Goal: Complete application form

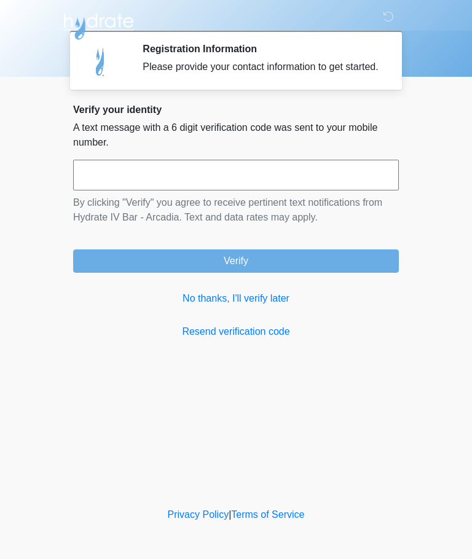
click at [313, 189] on input "text" at bounding box center [236, 175] width 326 height 31
type input "******"
click at [342, 270] on button "Verify" at bounding box center [236, 260] width 326 height 23
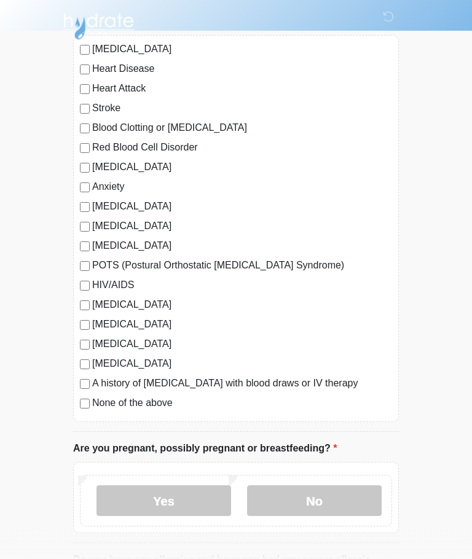
scroll to position [123, 0]
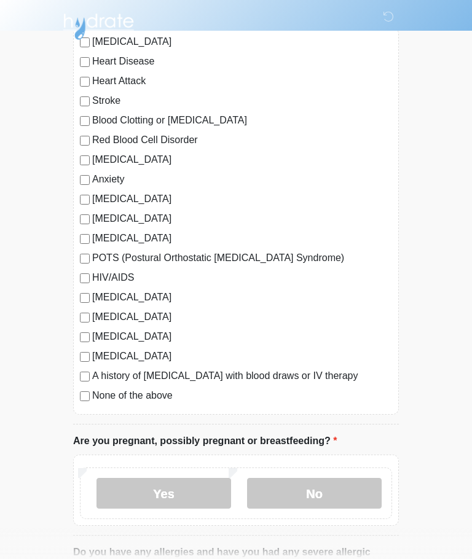
click at [347, 486] on label "No" at bounding box center [314, 493] width 135 height 31
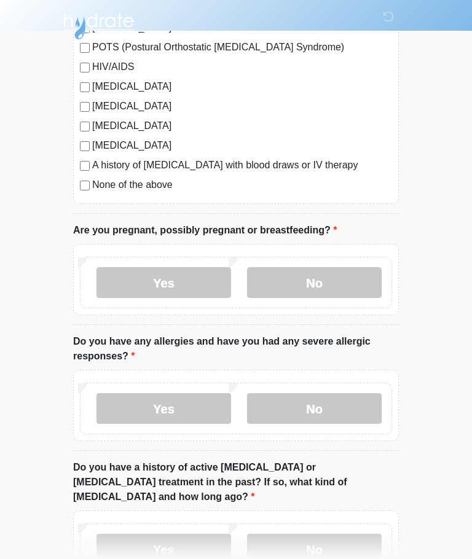
scroll to position [334, 0]
click at [349, 410] on label "No" at bounding box center [314, 408] width 135 height 31
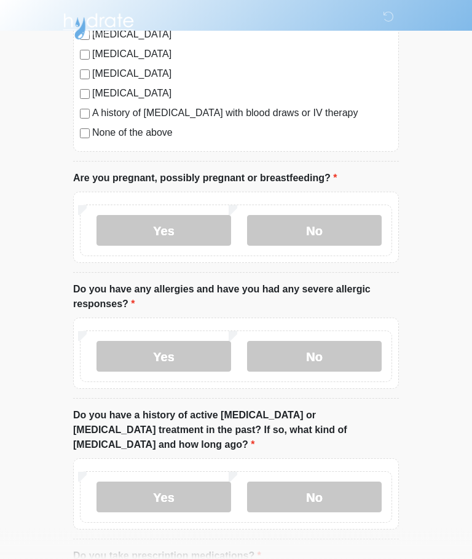
scroll to position [395, 0]
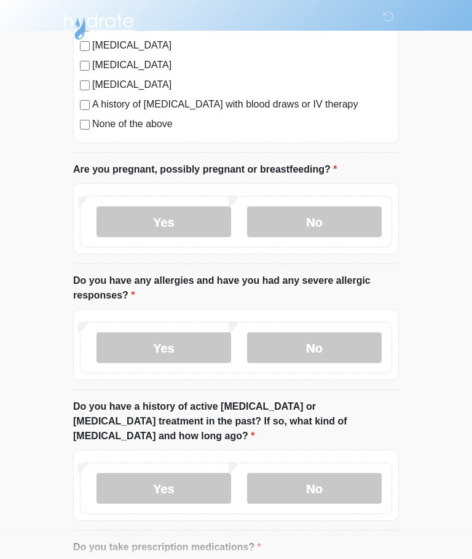
click at [351, 473] on label "No" at bounding box center [314, 488] width 135 height 31
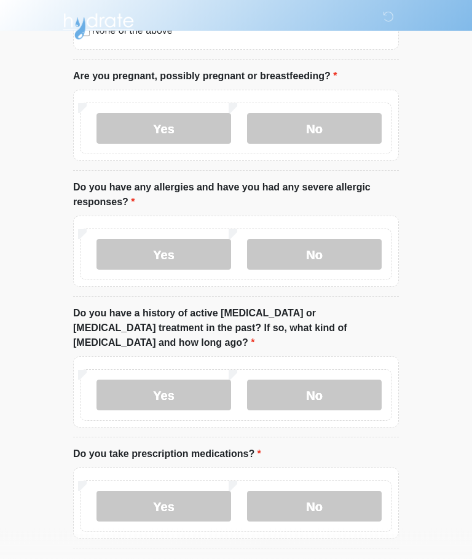
scroll to position [490, 0]
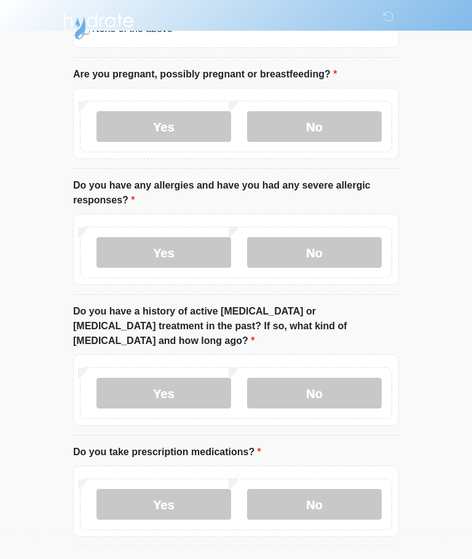
click at [215, 490] on label "Yes" at bounding box center [163, 505] width 135 height 31
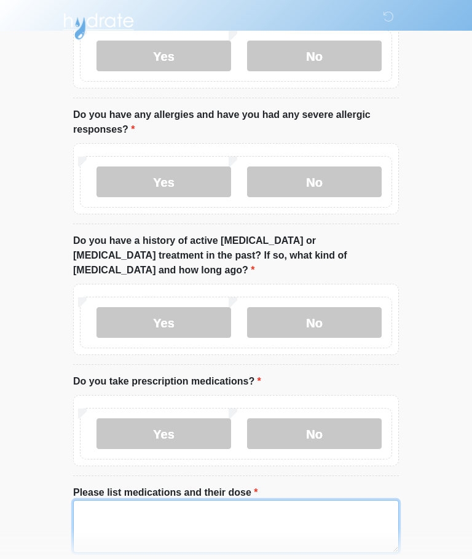
click at [323, 503] on textarea "Please list medications and their dose" at bounding box center [236, 527] width 326 height 53
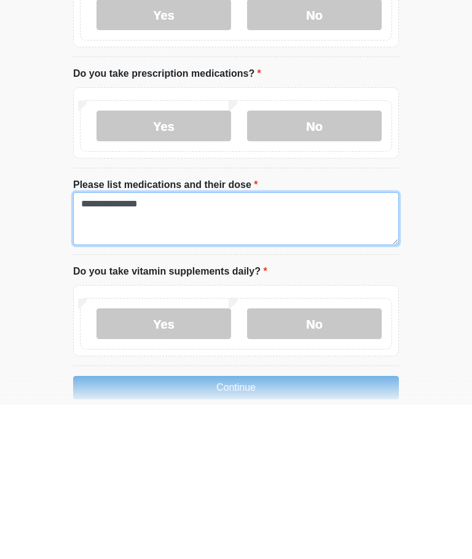
type textarea "**********"
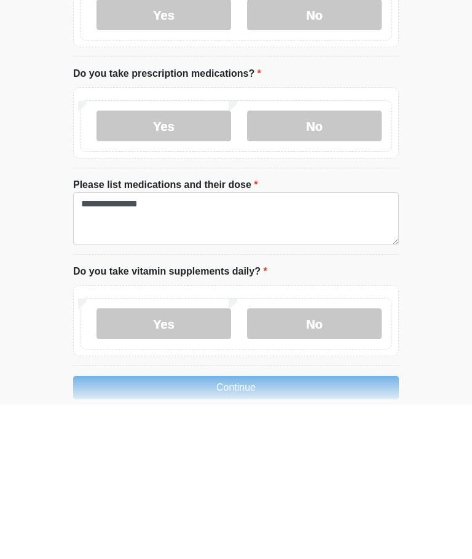
click at [187, 463] on label "Yes" at bounding box center [163, 478] width 135 height 31
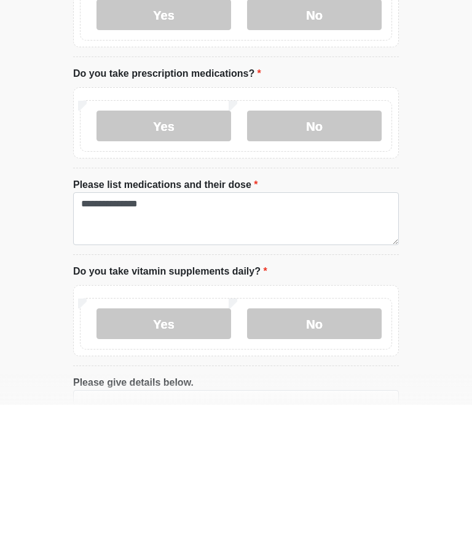
scroll to position [802, 0]
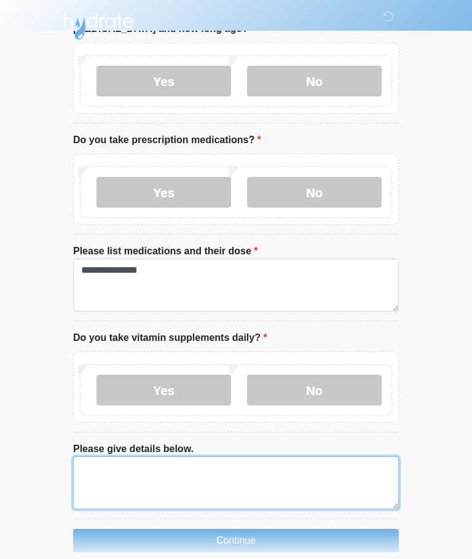
click at [308, 456] on textarea "Please give details below." at bounding box center [236, 482] width 326 height 53
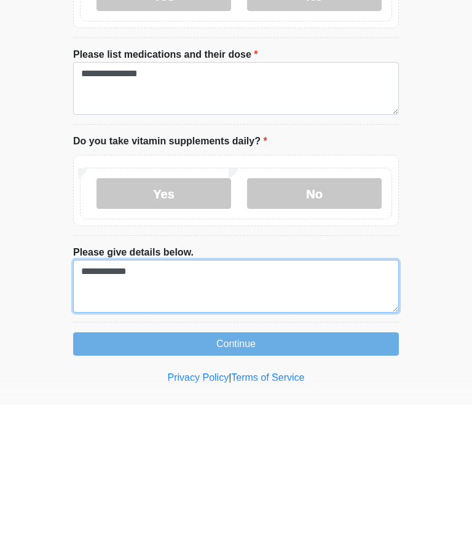
type textarea "**********"
click at [331, 487] on button "Continue" at bounding box center [236, 498] width 326 height 23
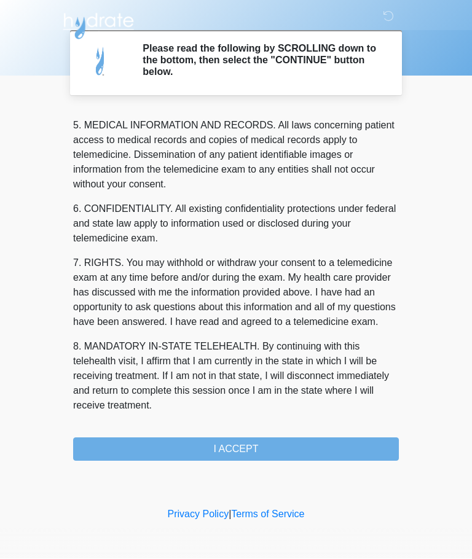
scroll to position [399, 0]
click at [358, 449] on button "I ACCEPT" at bounding box center [236, 449] width 326 height 23
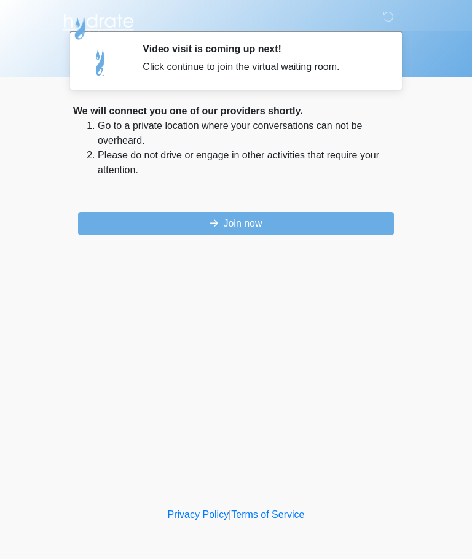
click at [356, 215] on button "Join now" at bounding box center [236, 223] width 316 height 23
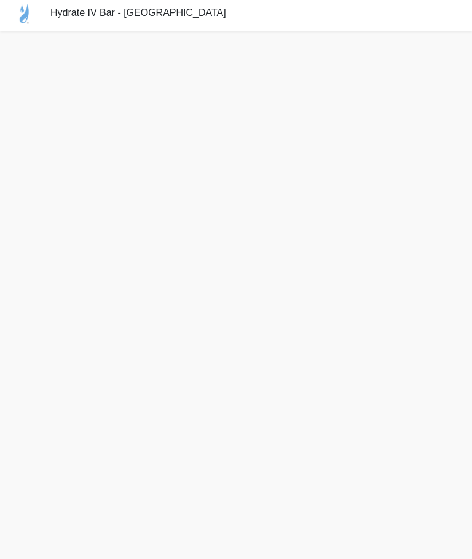
scroll to position [45, 0]
